Goal: Task Accomplishment & Management: Manage account settings

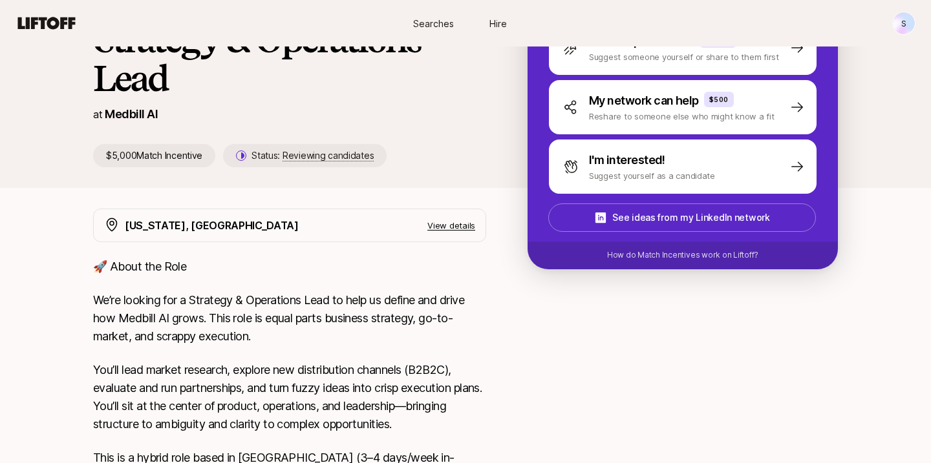
scroll to position [241, 0]
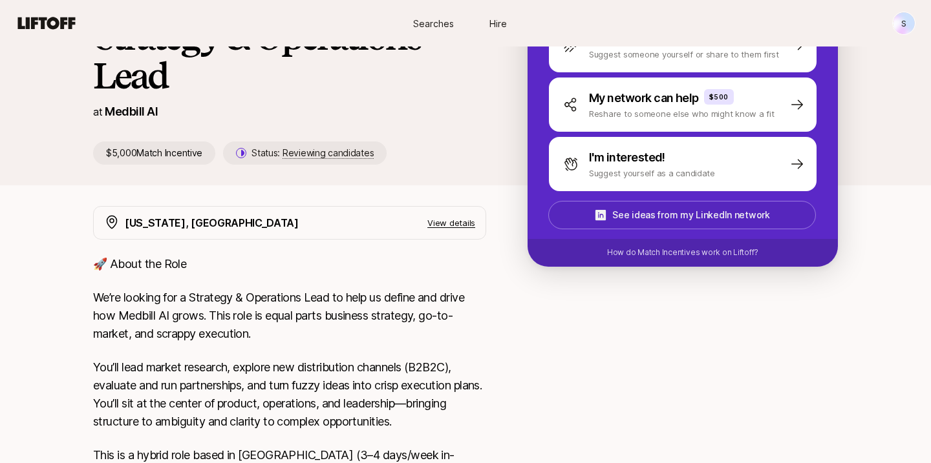
click at [626, 209] on p "See ideas from my LinkedIn network" at bounding box center [690, 215] width 157 height 16
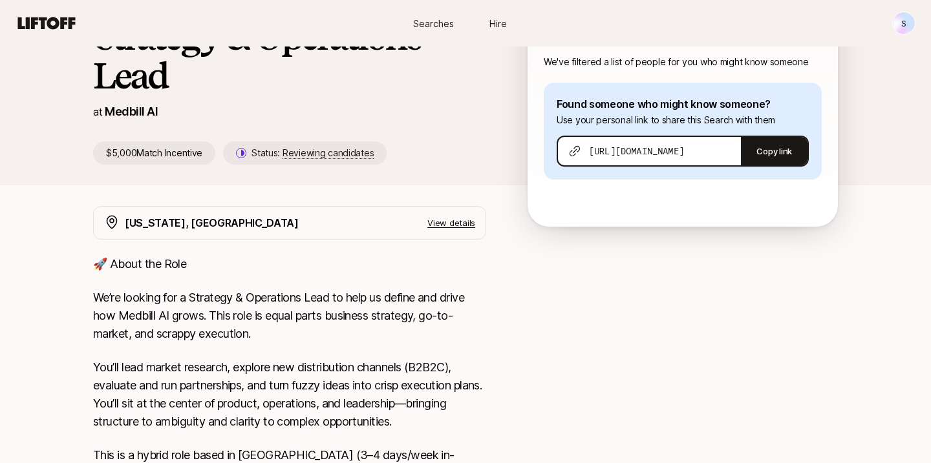
scroll to position [325, 0]
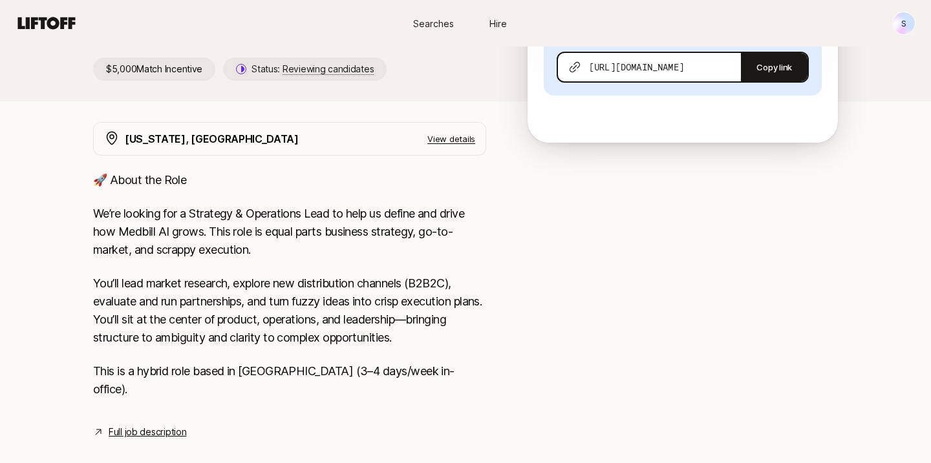
click at [157, 425] on link "Full job description" at bounding box center [148, 433] width 78 height 16
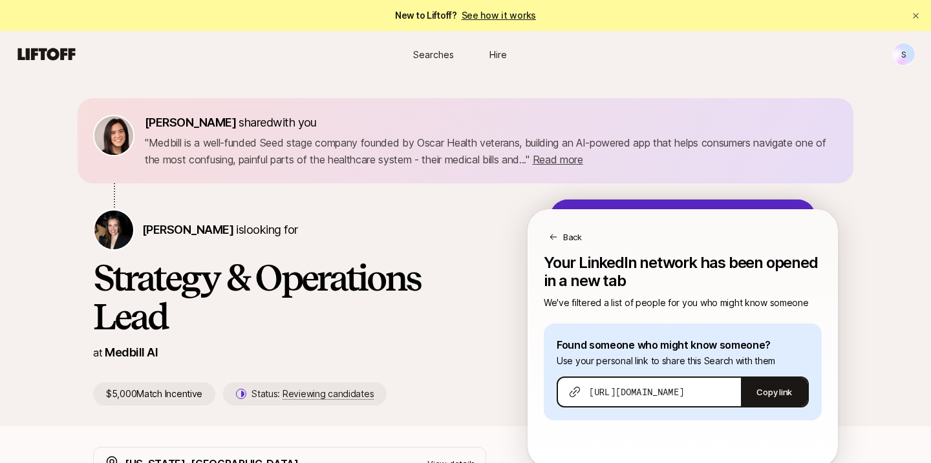
click at [438, 58] on span "Searches" at bounding box center [433, 55] width 41 height 14
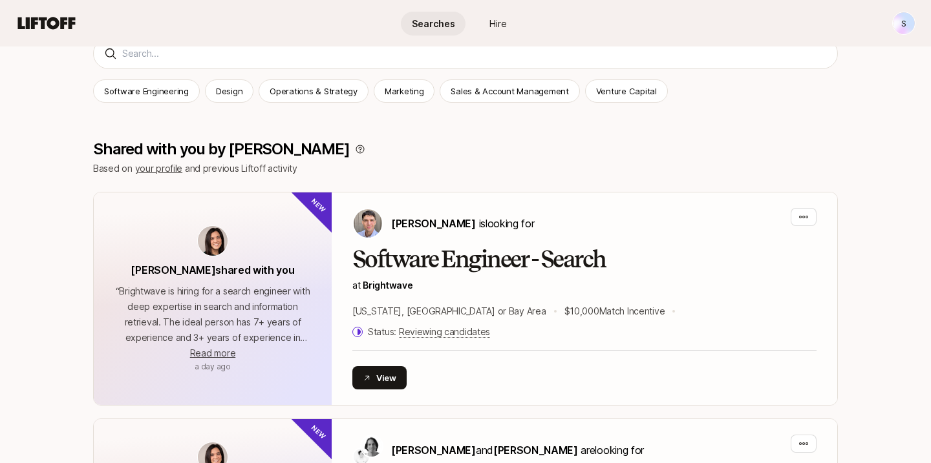
scroll to position [177, 0]
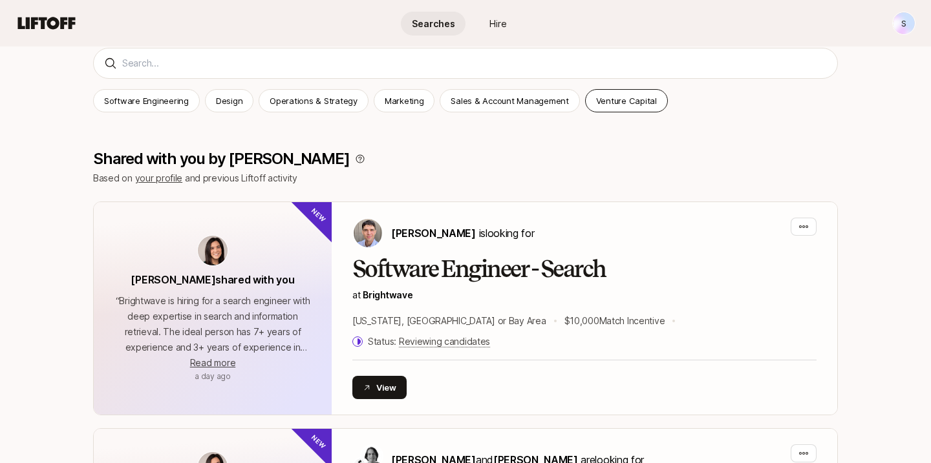
click at [622, 106] on p "Venture Capital" at bounding box center [626, 100] width 61 height 13
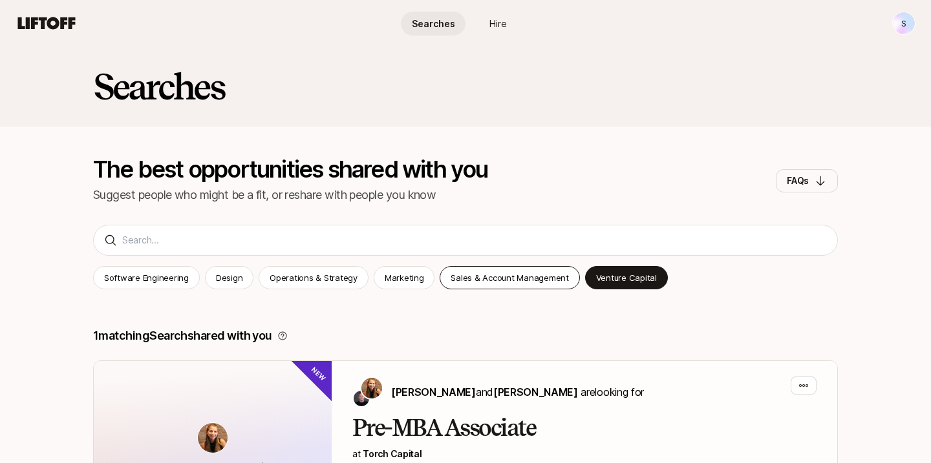
click at [491, 280] on p "Sales & Account Management" at bounding box center [509, 277] width 118 height 13
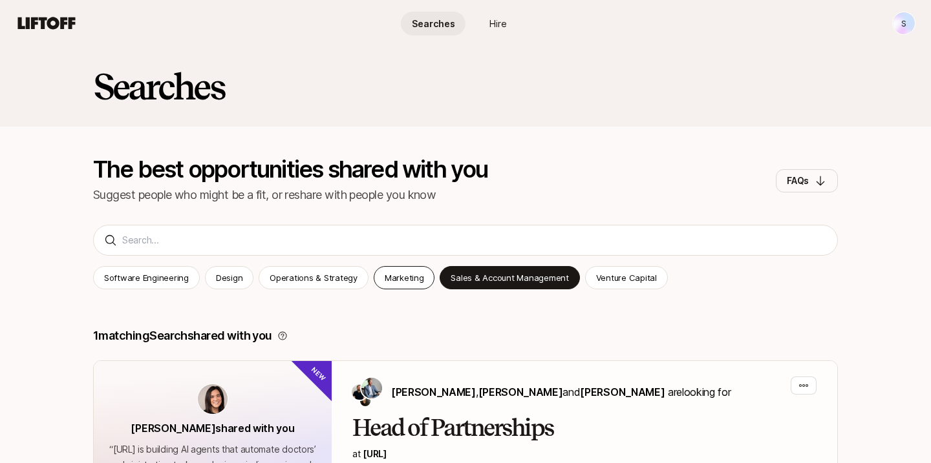
click at [392, 280] on p "Marketing" at bounding box center [403, 277] width 39 height 13
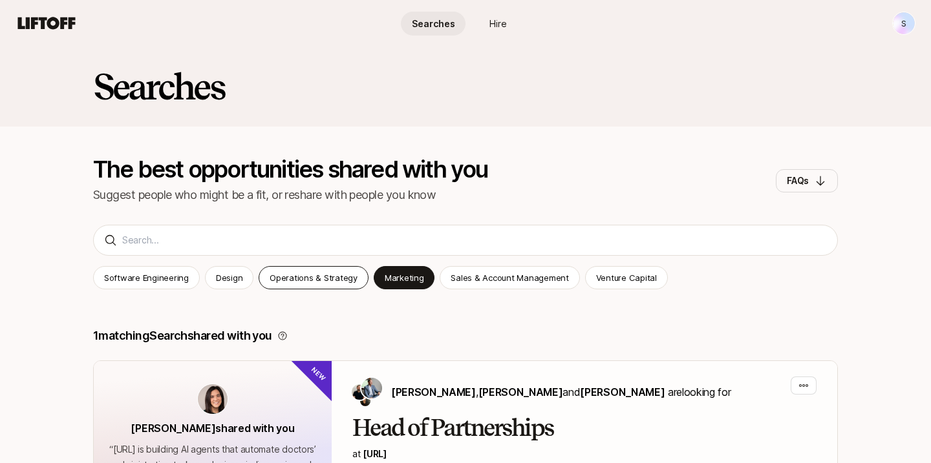
click at [299, 272] on p "Operations & Strategy" at bounding box center [313, 277] width 88 height 13
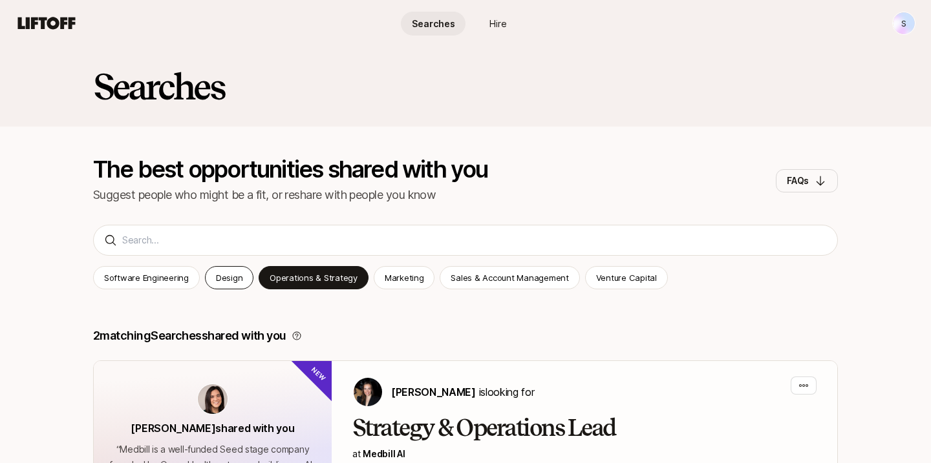
click at [234, 275] on p "Design" at bounding box center [229, 277] width 26 height 13
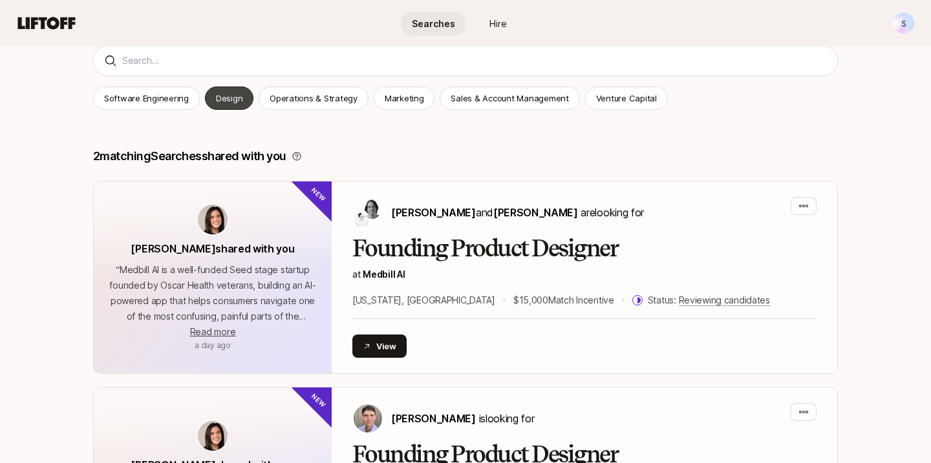
scroll to position [178, 0]
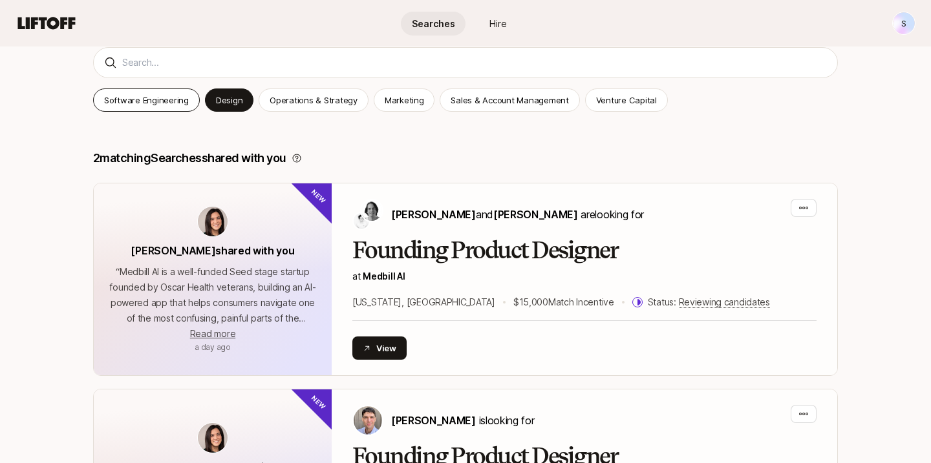
click at [160, 100] on p "Software Engineering" at bounding box center [146, 100] width 85 height 13
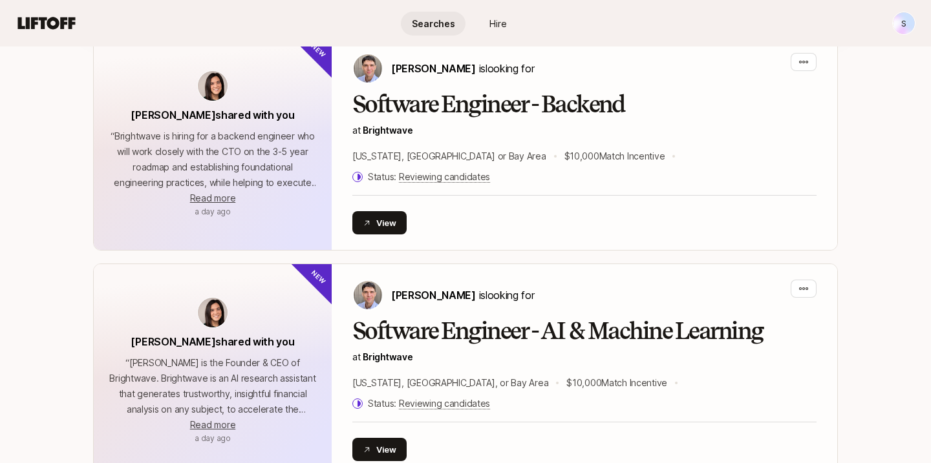
scroll to position [553, 0]
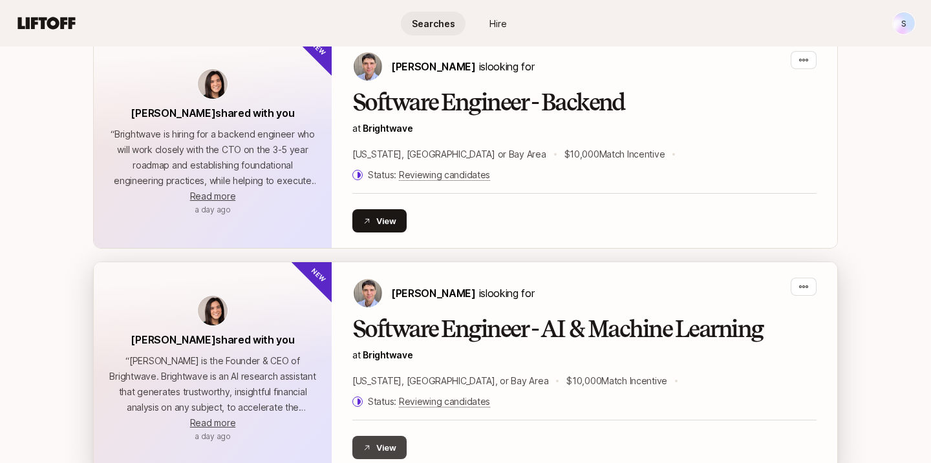
click at [392, 436] on button "View" at bounding box center [379, 447] width 54 height 23
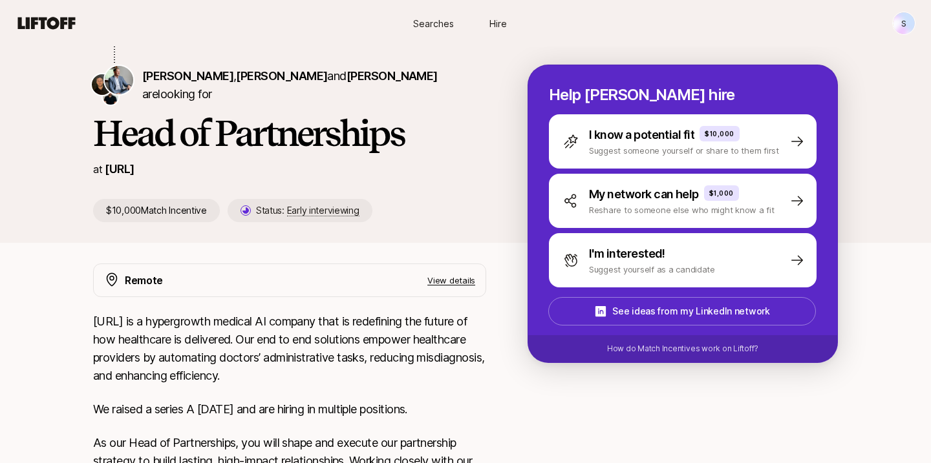
scroll to position [80, 0]
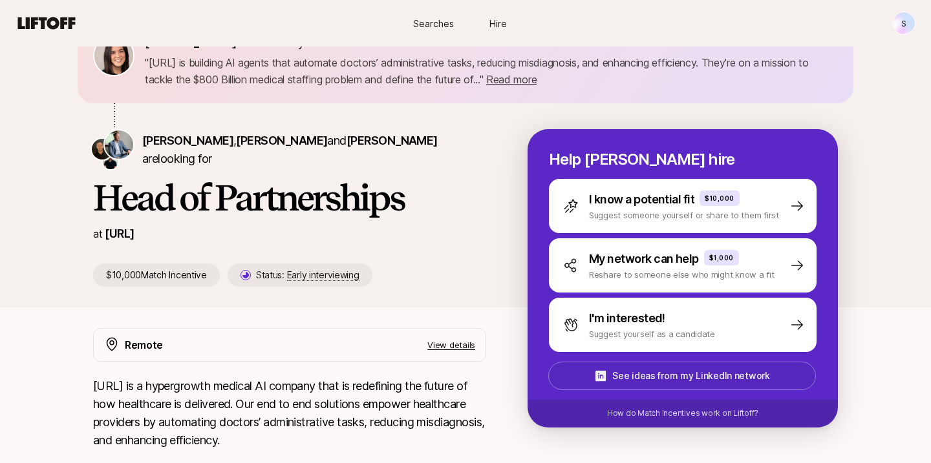
click at [637, 375] on p "See ideas from my LinkedIn network" at bounding box center [690, 376] width 157 height 16
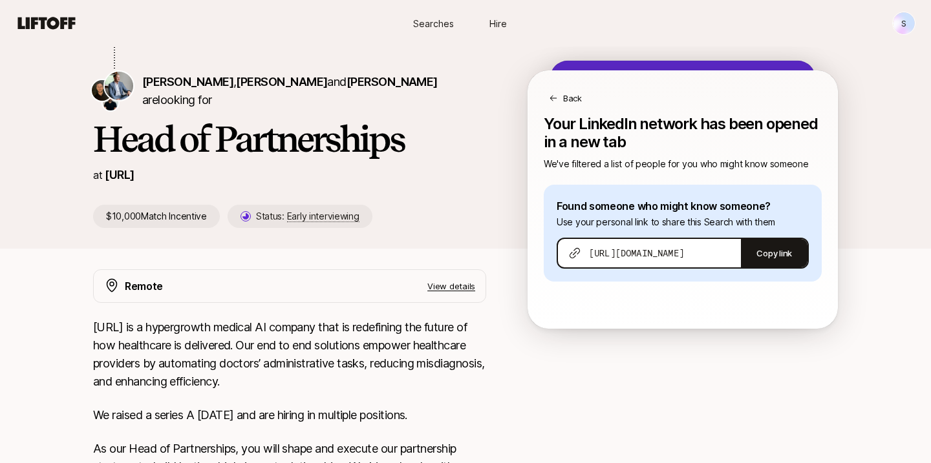
scroll to position [0, 0]
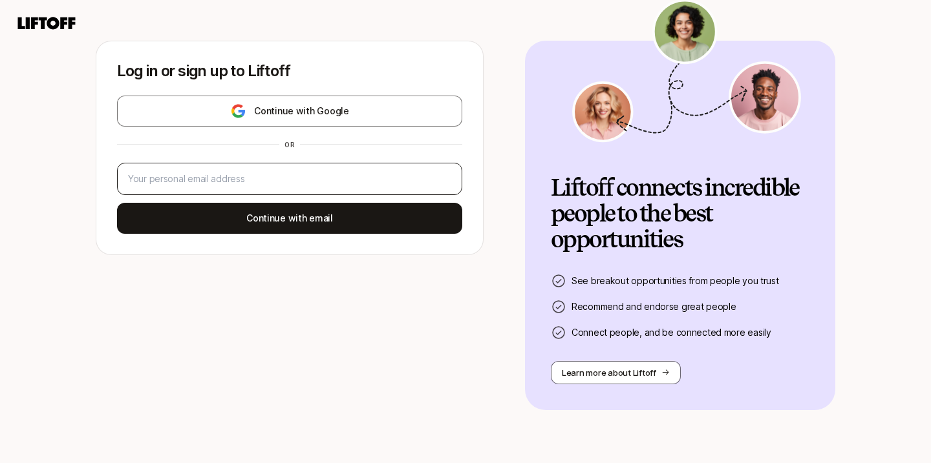
click at [267, 166] on div at bounding box center [289, 179] width 345 height 32
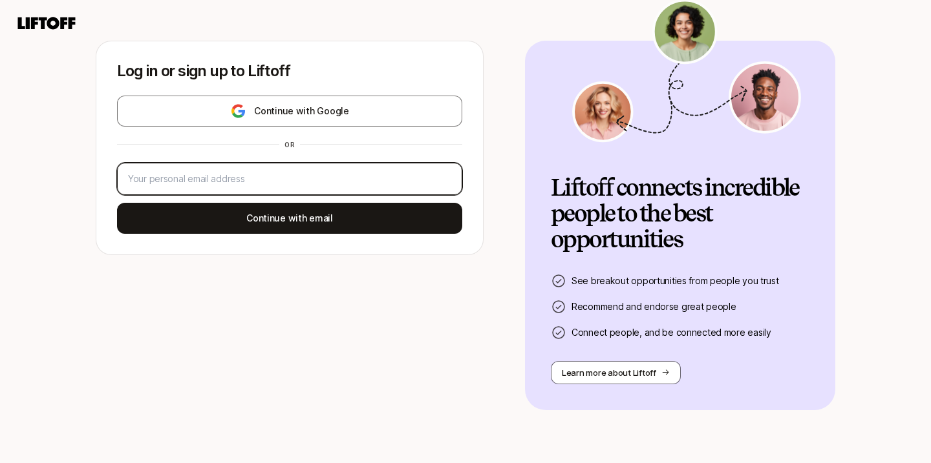
click at [256, 177] on input "email" at bounding box center [289, 179] width 323 height 16
type input "sdsamutin@gmail.com"
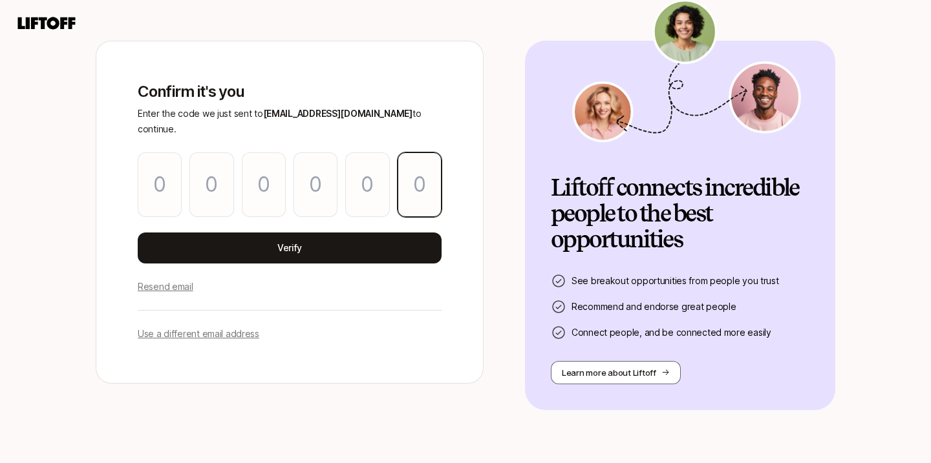
paste input "7"
type input "2"
type input "3"
type input "1"
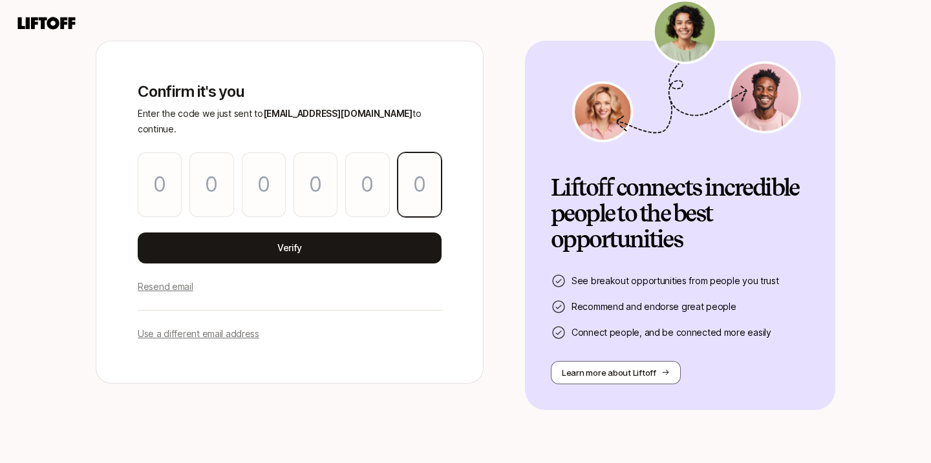
type input "5"
type input "7"
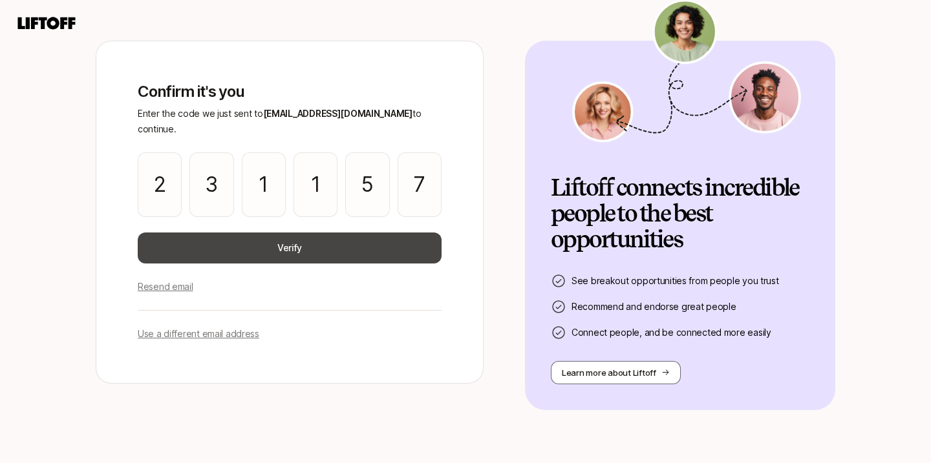
click at [322, 241] on button "Verify" at bounding box center [290, 248] width 304 height 31
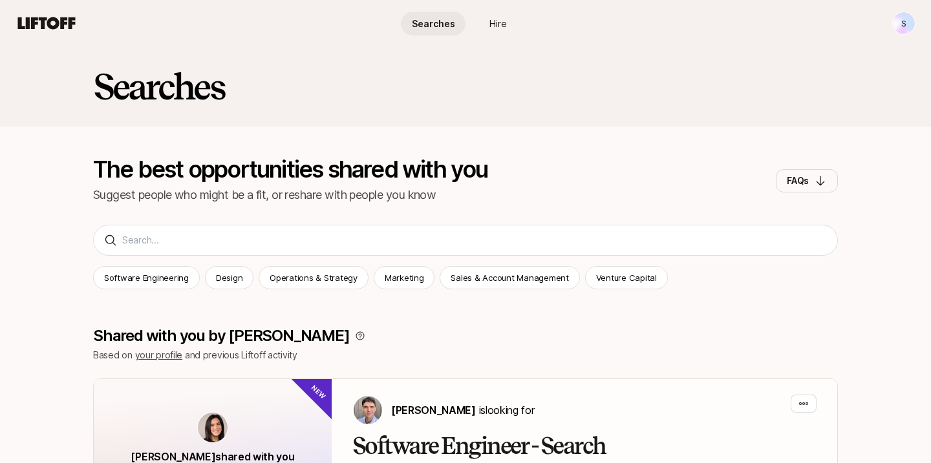
click at [901, 32] on html "S Searches Hire Searches Hire S Searches The best opportunities shared with you…" at bounding box center [465, 231] width 931 height 463
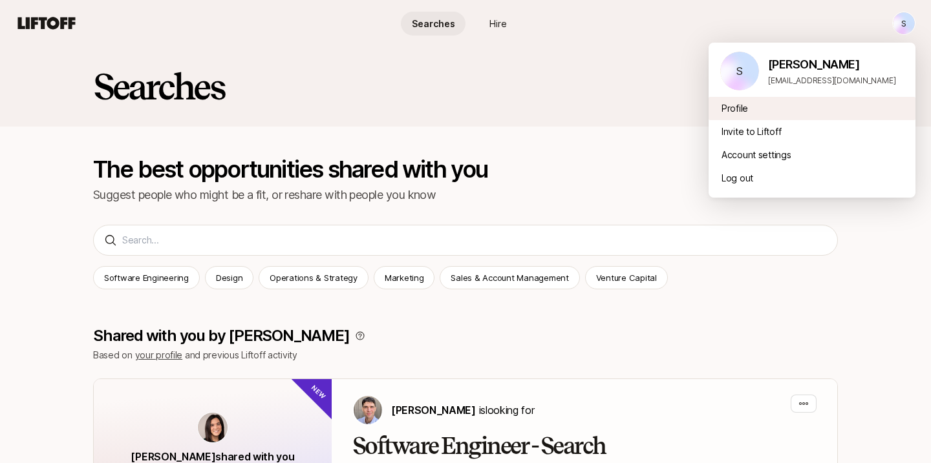
click at [744, 112] on div "Profile" at bounding box center [811, 108] width 207 height 23
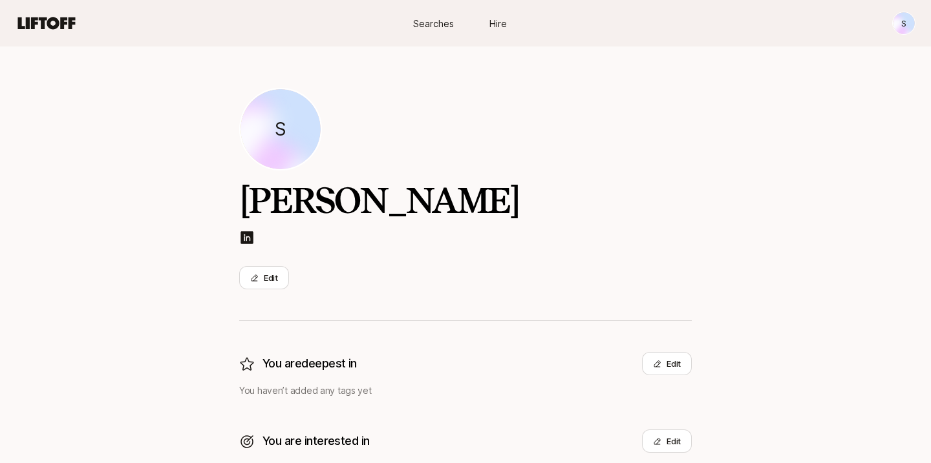
scroll to position [184, 0]
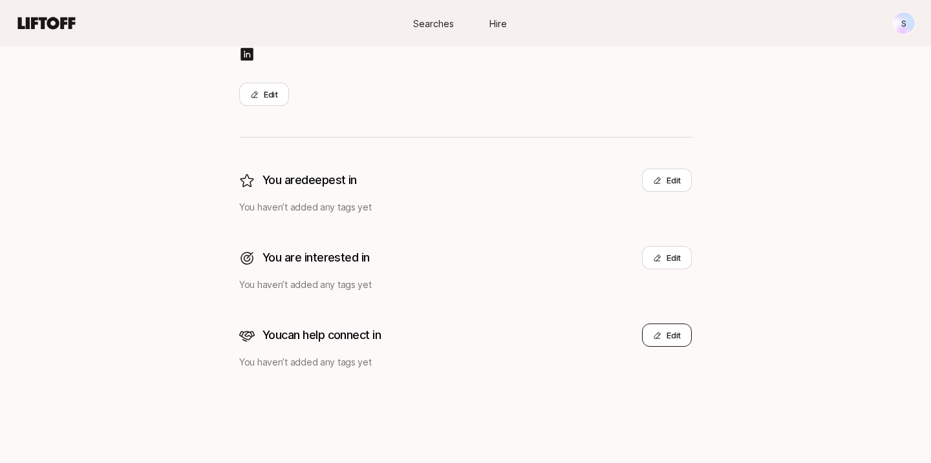
click at [671, 332] on button "Edit" at bounding box center [667, 335] width 50 height 23
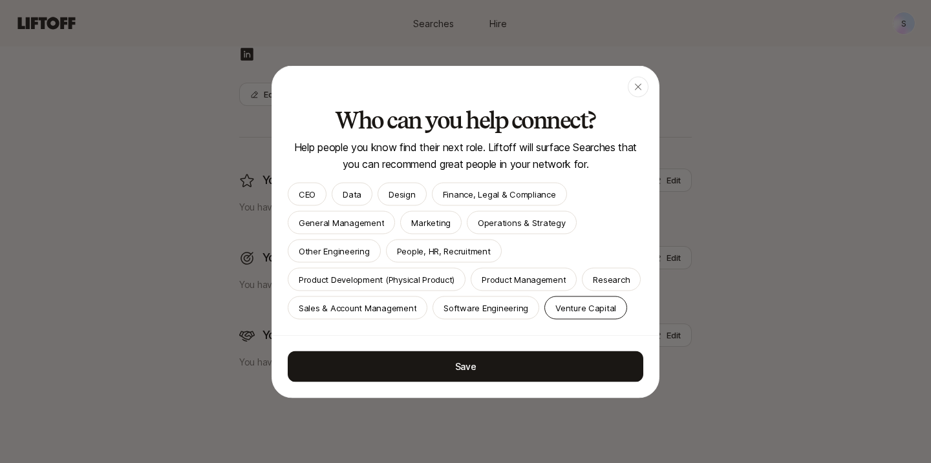
click at [574, 308] on p "Venture Capital" at bounding box center [585, 307] width 61 height 13
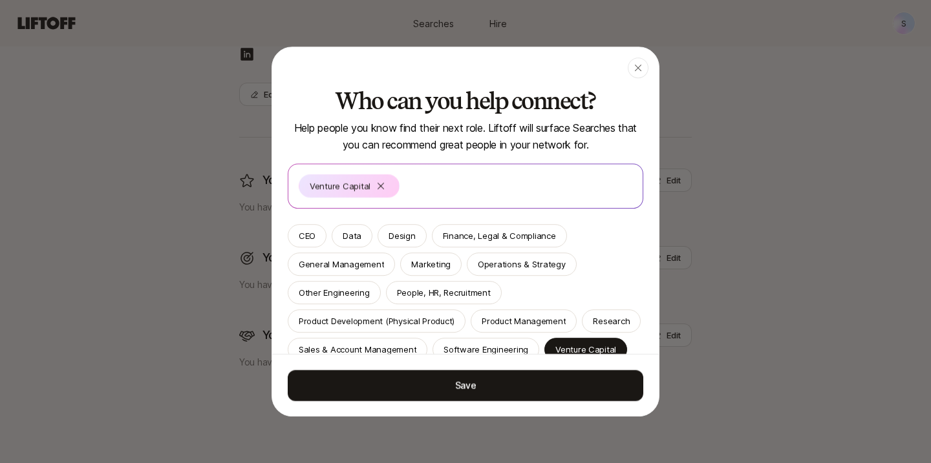
scroll to position [23, 0]
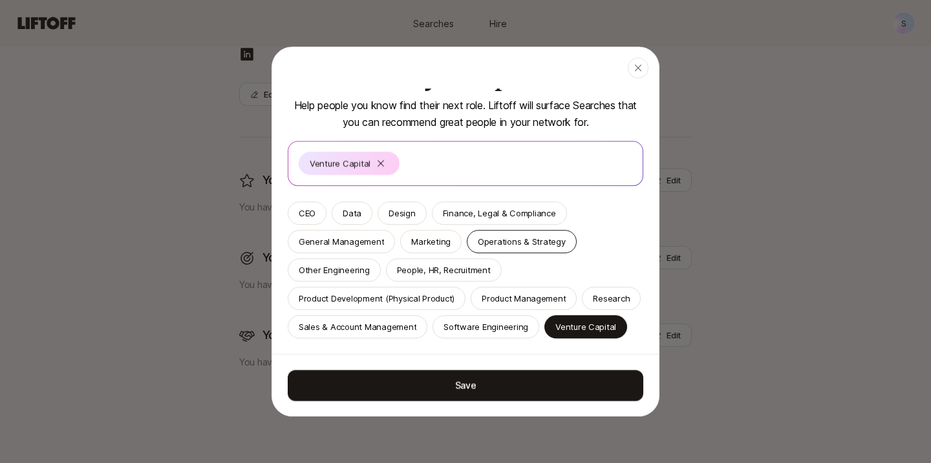
click at [538, 247] on div "Operations & Strategy" at bounding box center [522, 241] width 110 height 23
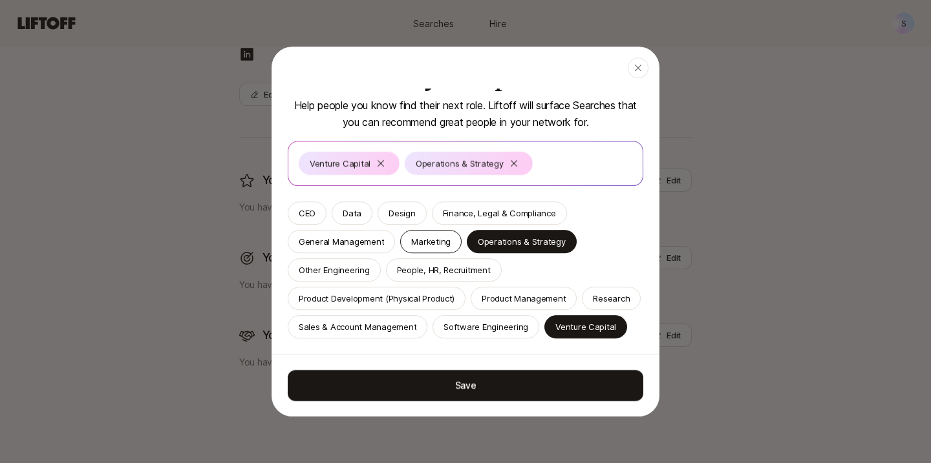
click at [443, 241] on p "Marketing" at bounding box center [430, 241] width 39 height 13
click at [533, 297] on p "Product Management" at bounding box center [523, 298] width 84 height 13
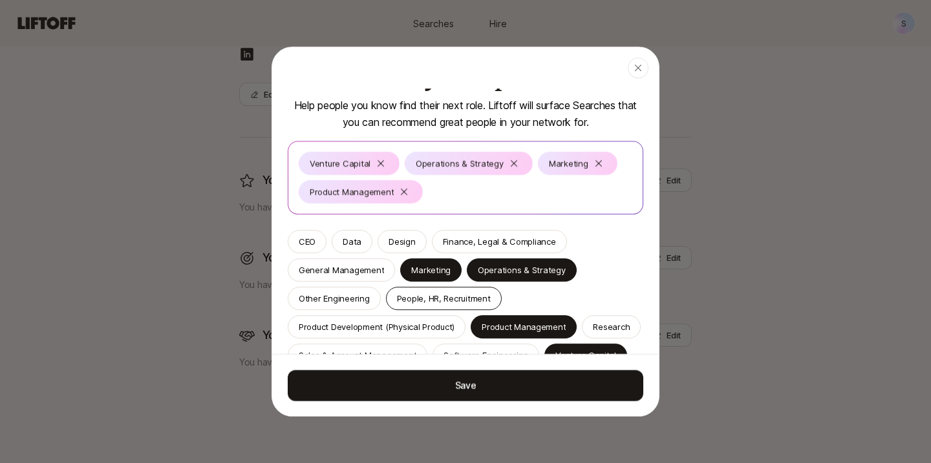
scroll to position [51, 0]
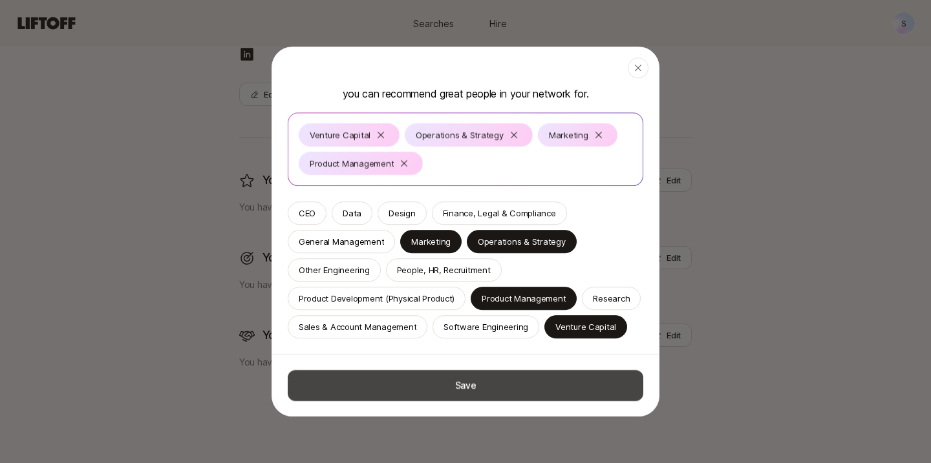
click at [543, 391] on button "Save" at bounding box center [465, 385] width 355 height 31
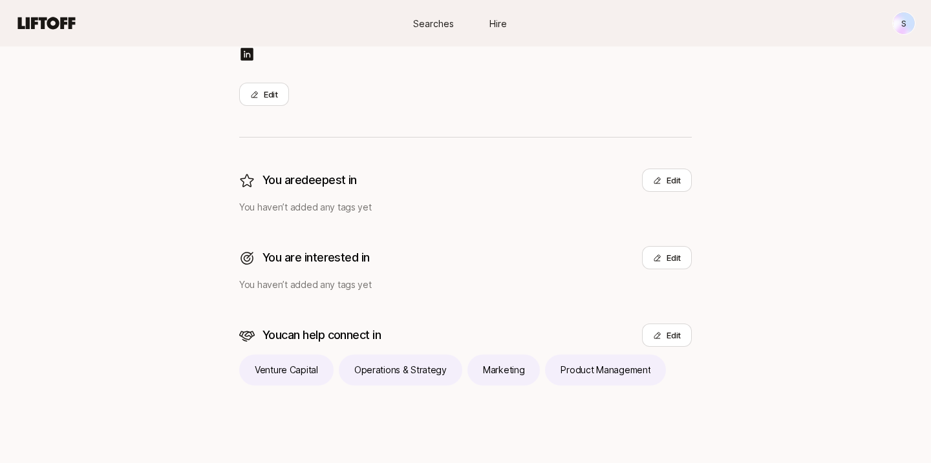
scroll to position [0, 0]
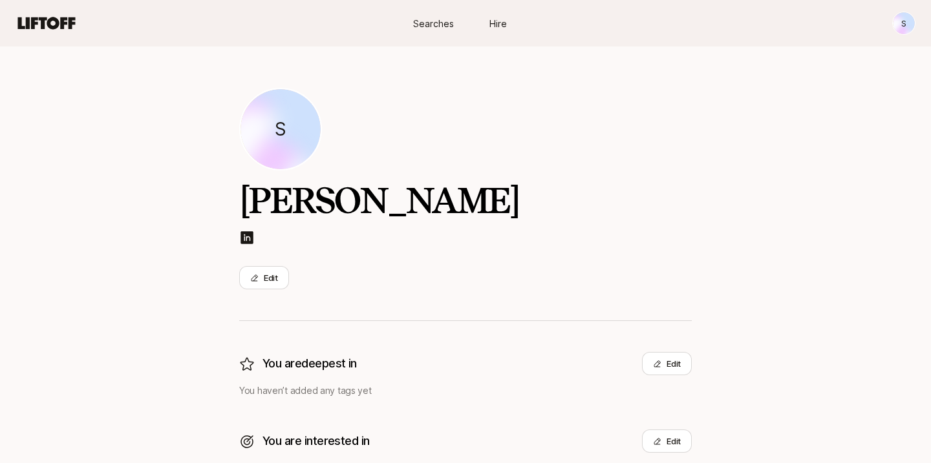
click at [247, 243] on img at bounding box center [247, 238] width 16 height 16
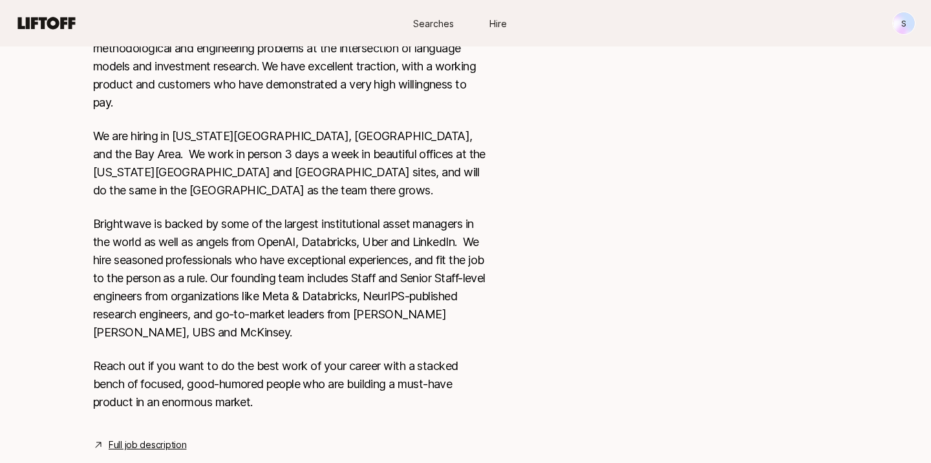
scroll to position [524, 0]
